Goal: Navigation & Orientation: Find specific page/section

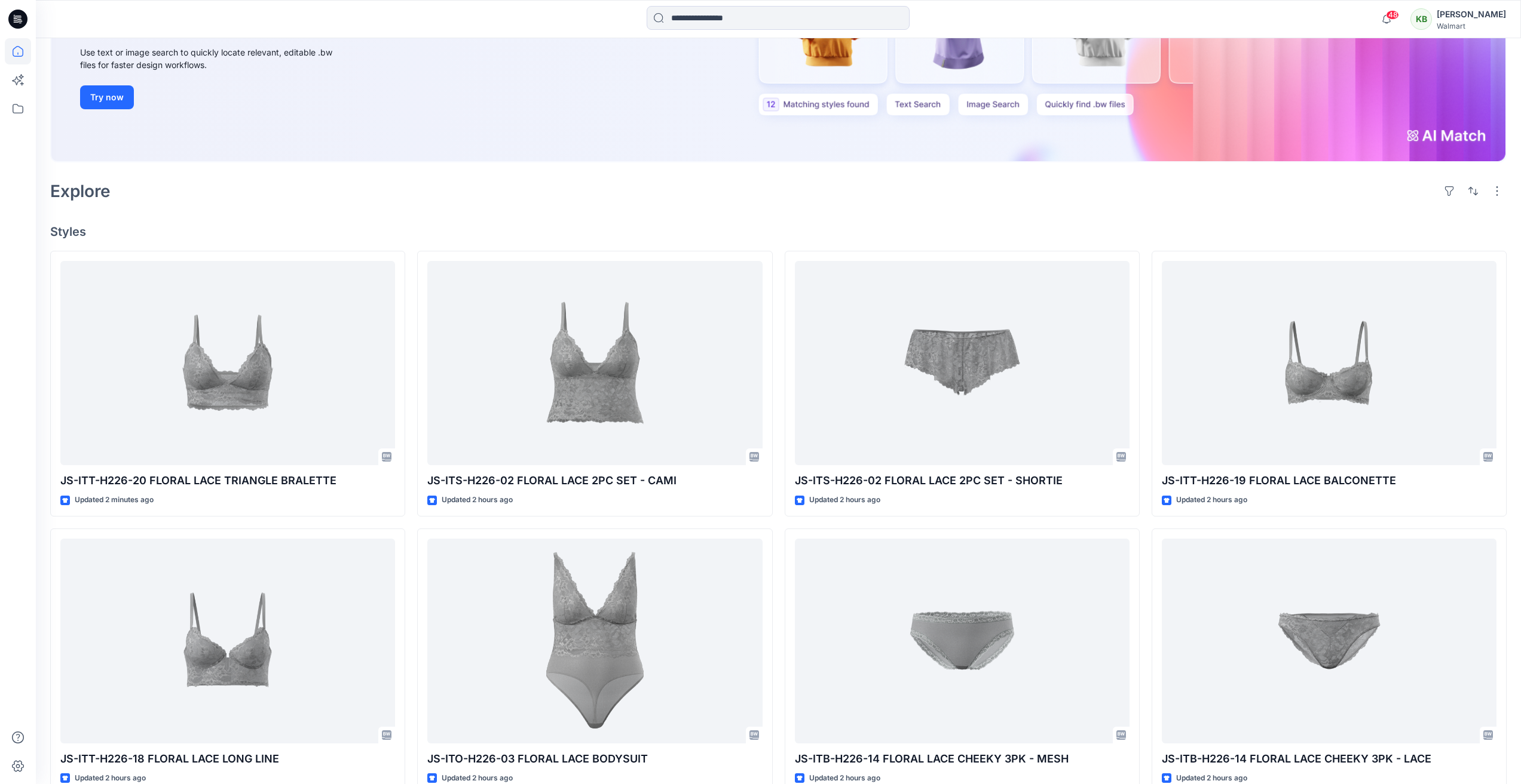
scroll to position [120, 0]
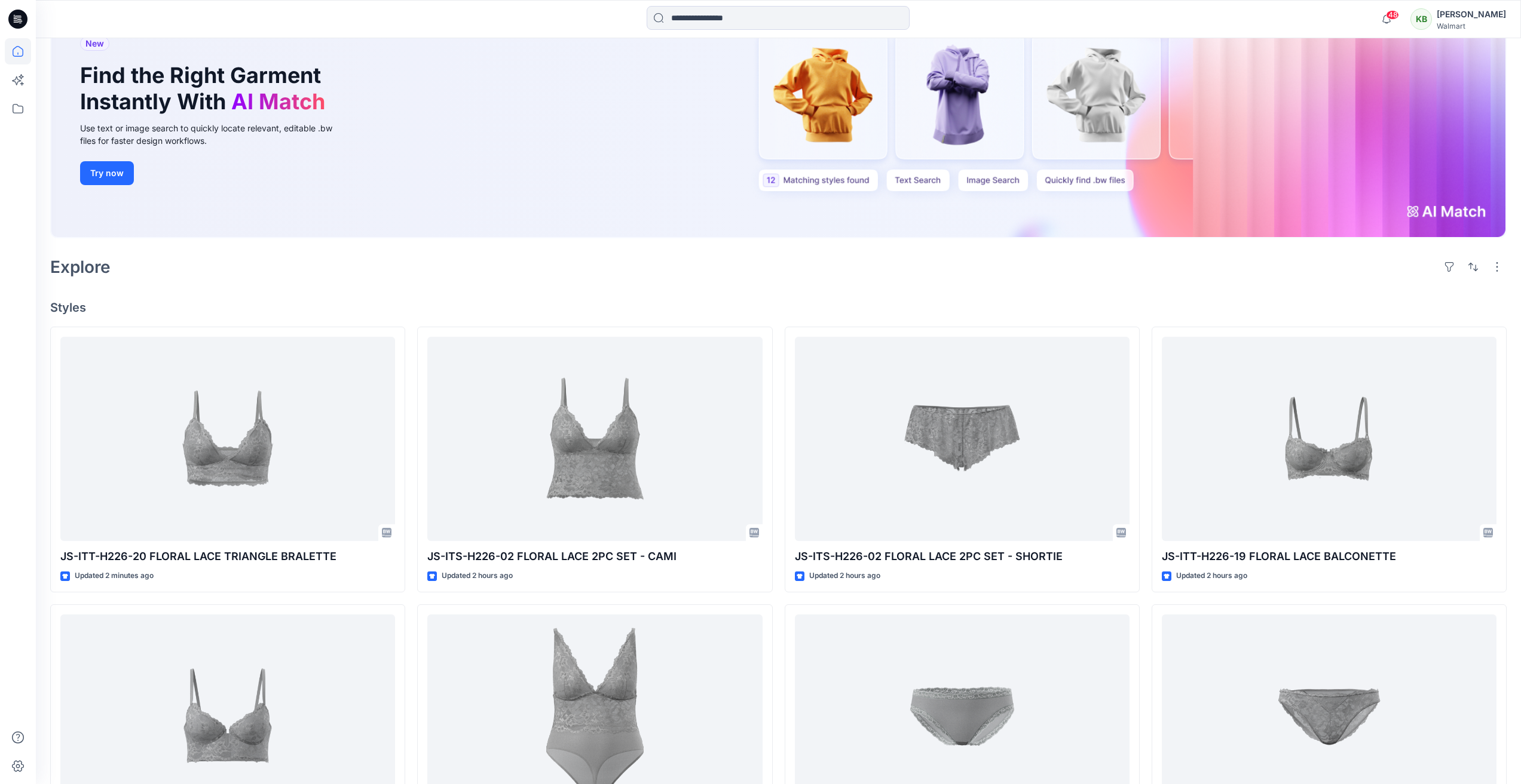
click at [1468, 18] on div "[PERSON_NAME]" at bounding box center [1471, 14] width 70 height 14
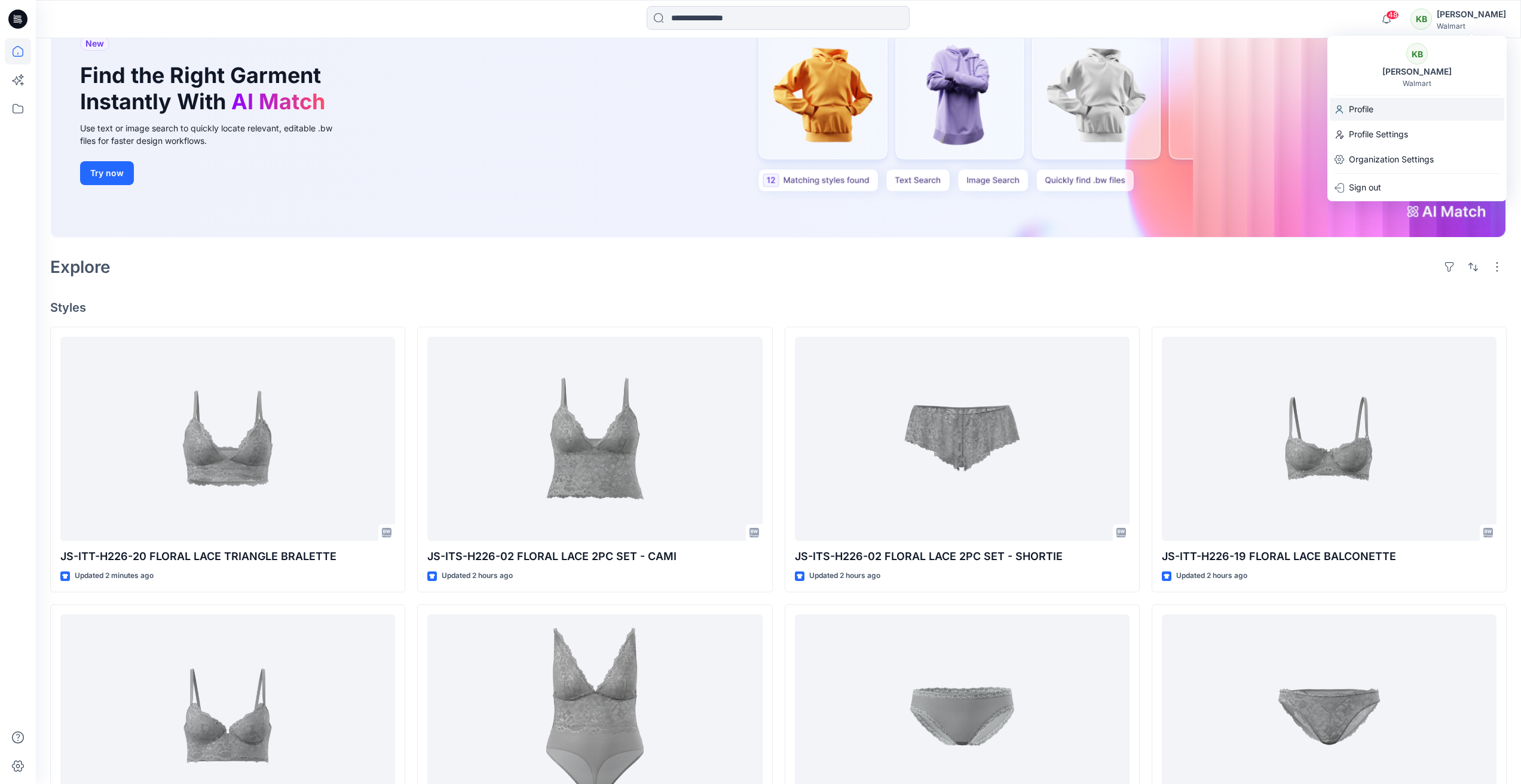
click at [1360, 107] on p "Profile" at bounding box center [1361, 109] width 25 height 23
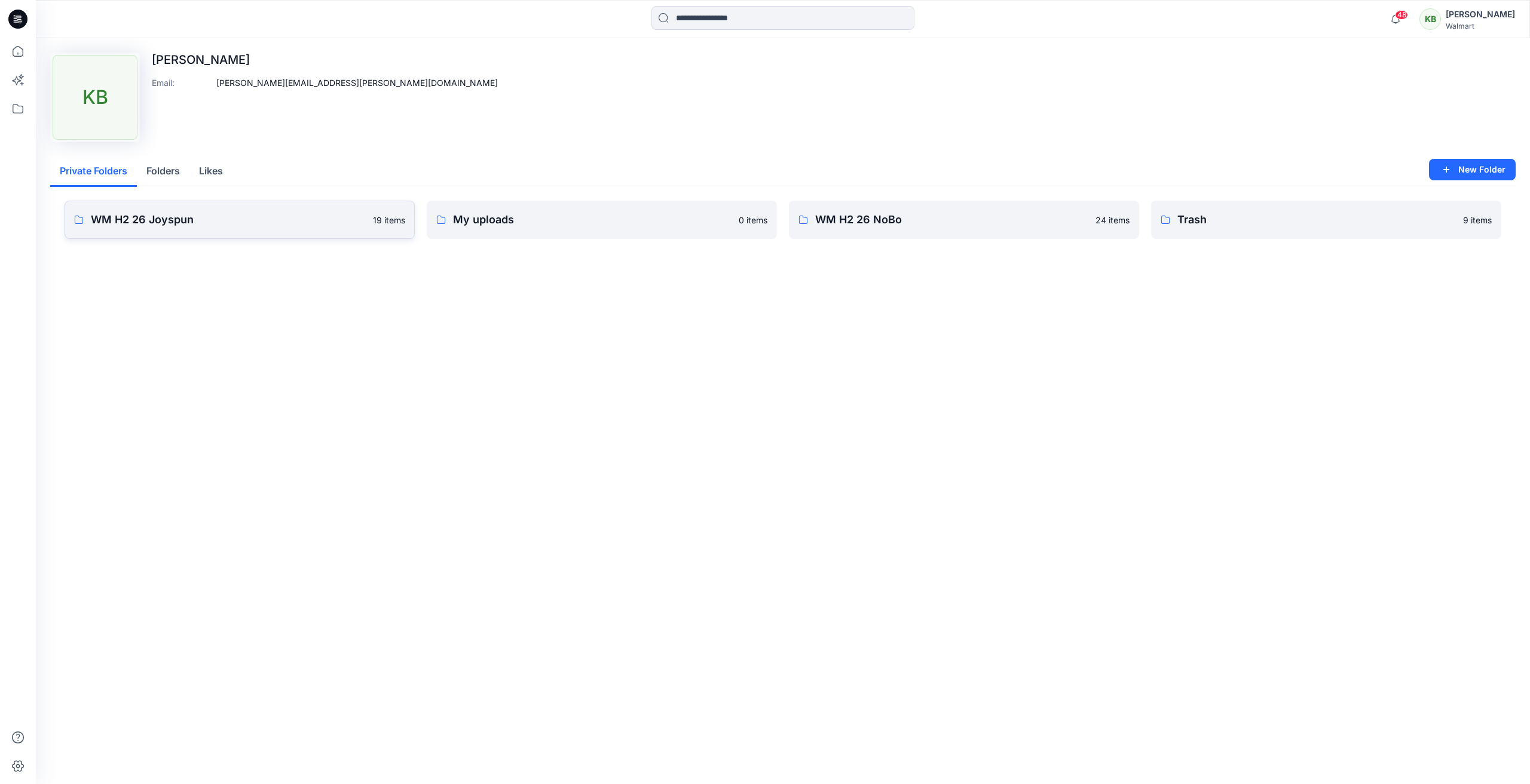
click at [145, 227] on p "WM H2 26 Joyspun" at bounding box center [228, 219] width 275 height 17
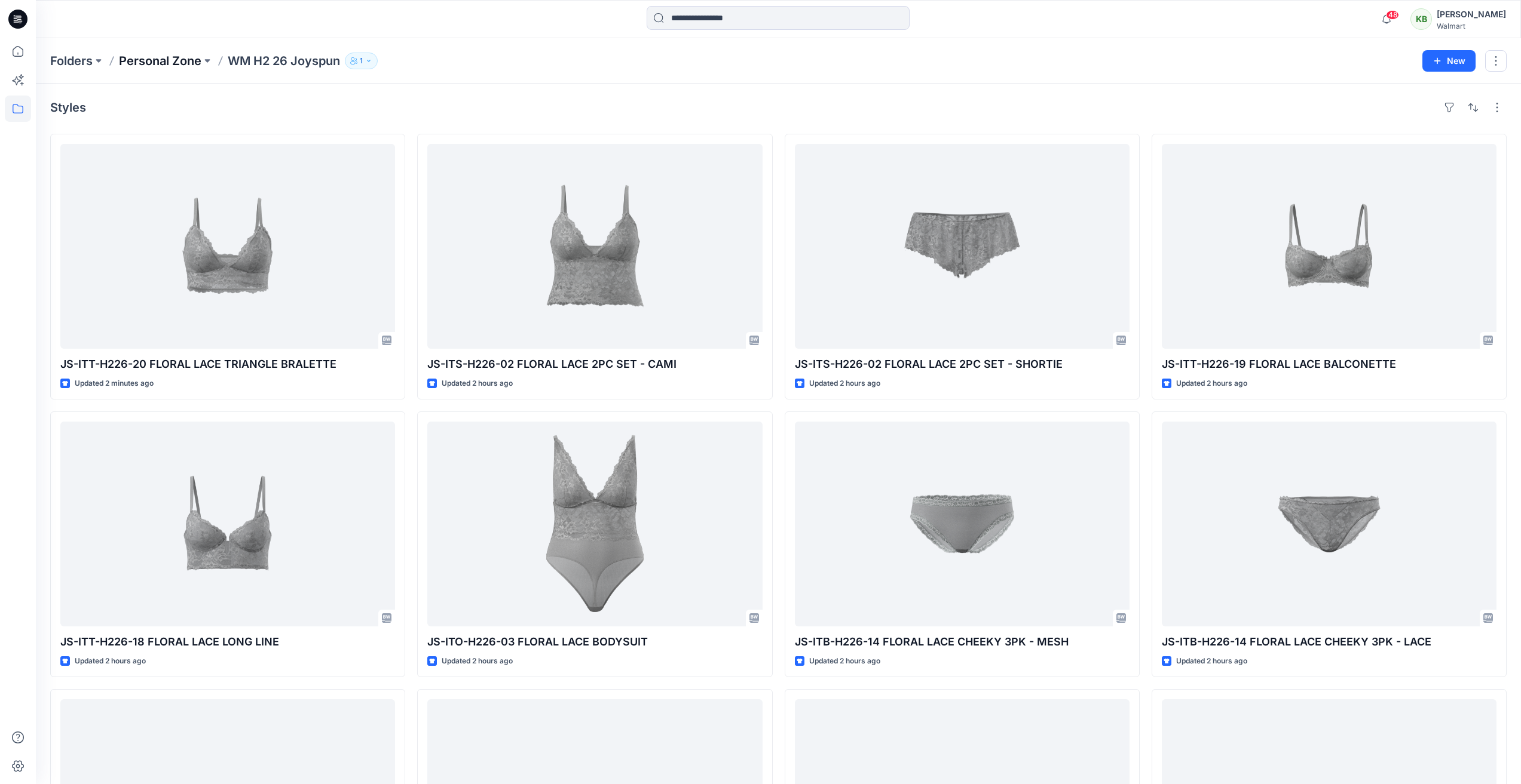
click at [181, 63] on p "Personal Zone" at bounding box center [160, 61] width 83 height 17
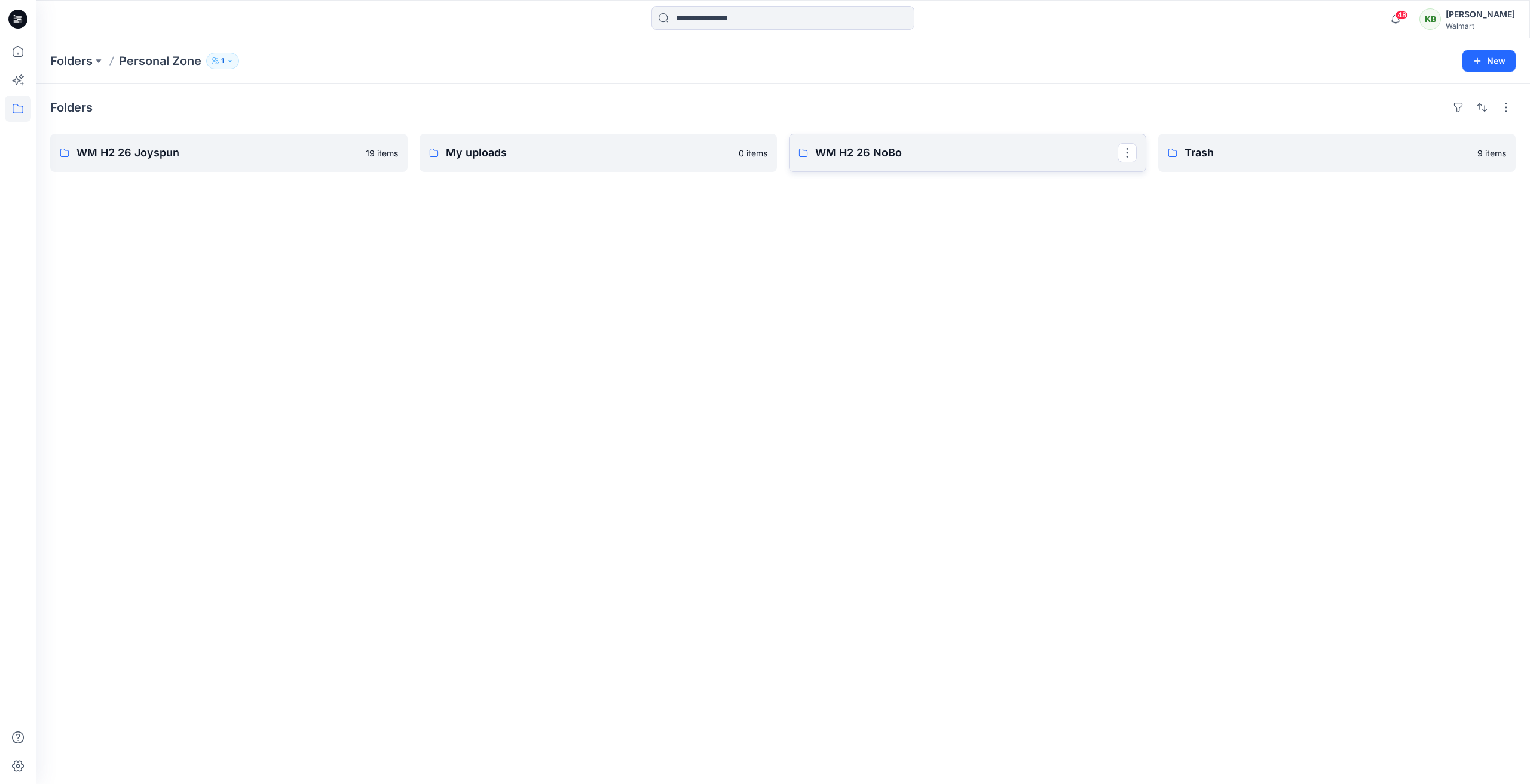
click at [954, 152] on p "WM H2 26 NoBo" at bounding box center [966, 152] width 302 height 17
